Goal: Go to known website: Access a specific website the user already knows

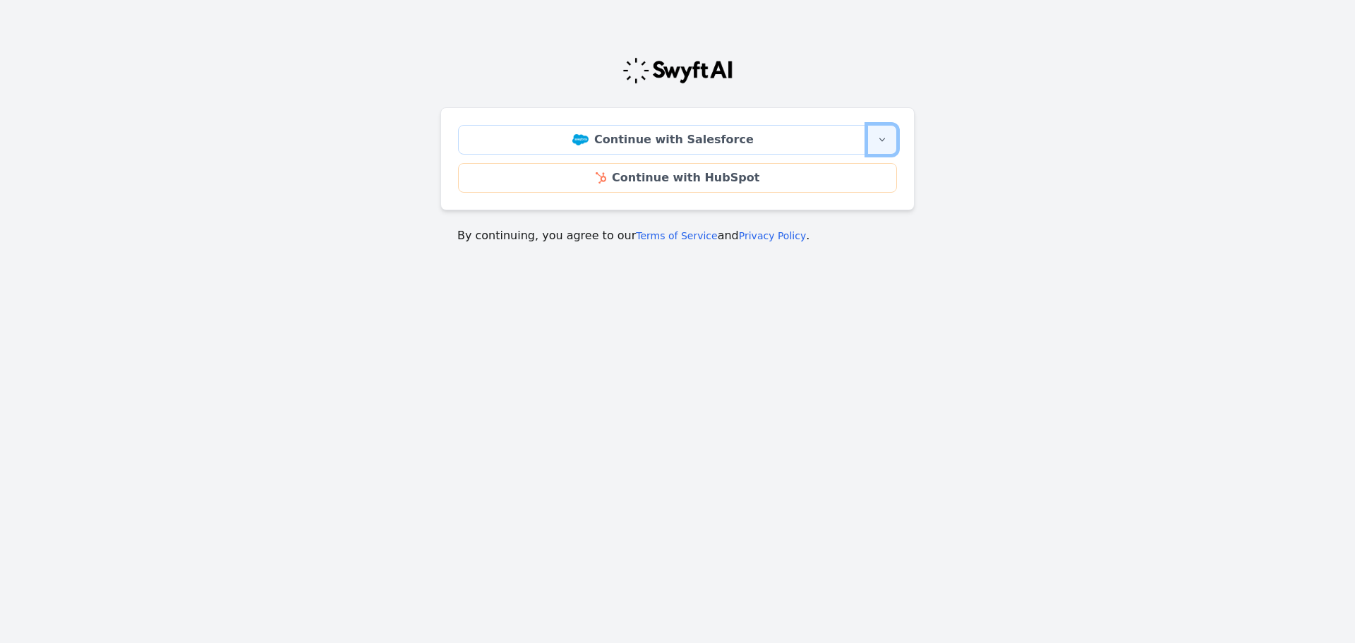
click at [883, 133] on button "More sign-in options" at bounding box center [882, 140] width 30 height 30
click at [831, 188] on link "Continue with Salesforce Sandbox" at bounding box center [795, 180] width 202 height 45
